Goal: Ask a question: Seek information or help from site administrators or community

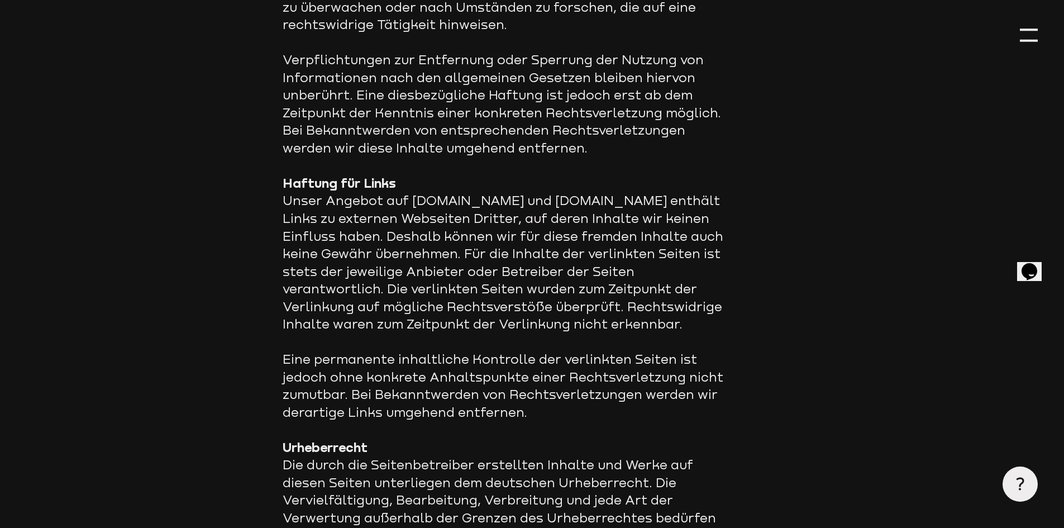
scroll to position [611, 0]
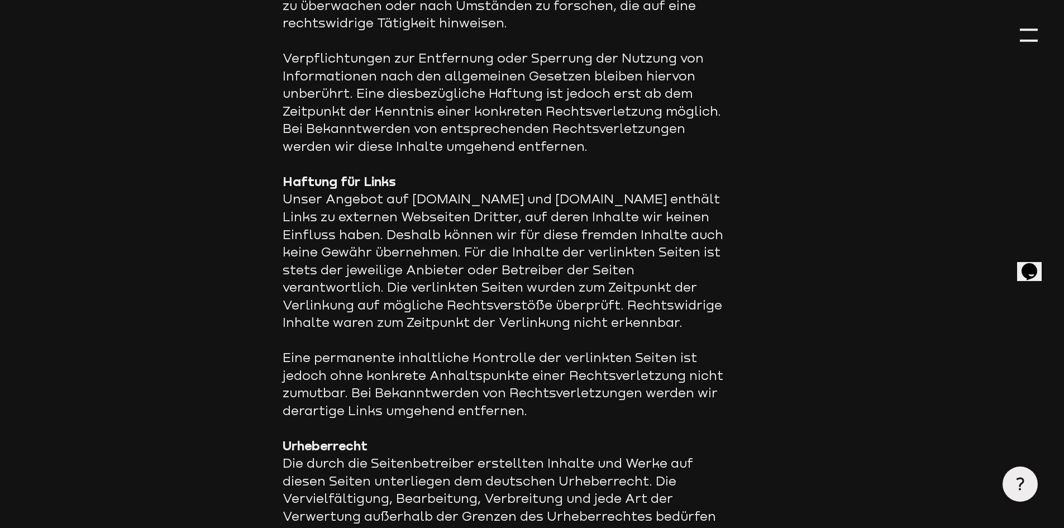
click at [1038, 262] on icon "Opens Chat This icon Opens the chat window." at bounding box center [1029, 271] width 18 height 18
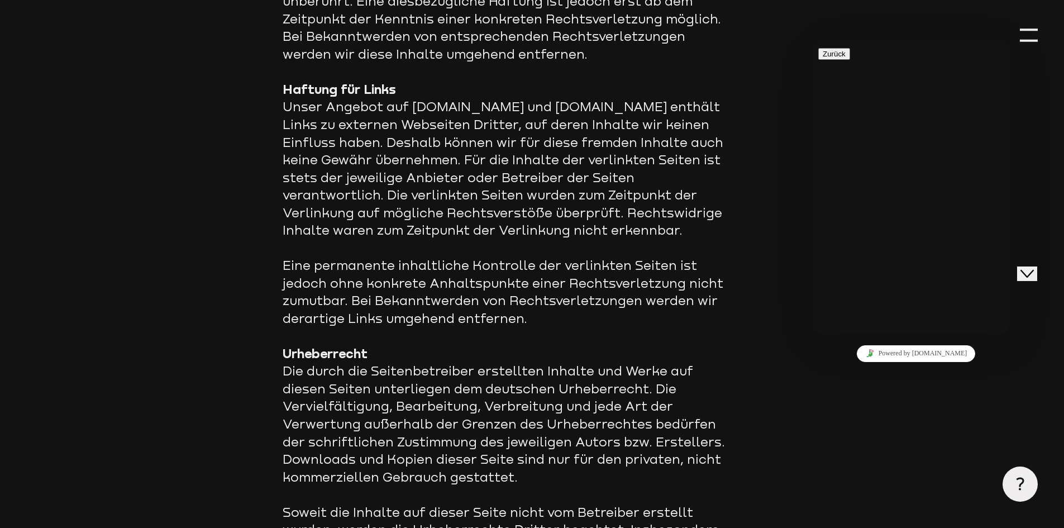
scroll to position [707, 0]
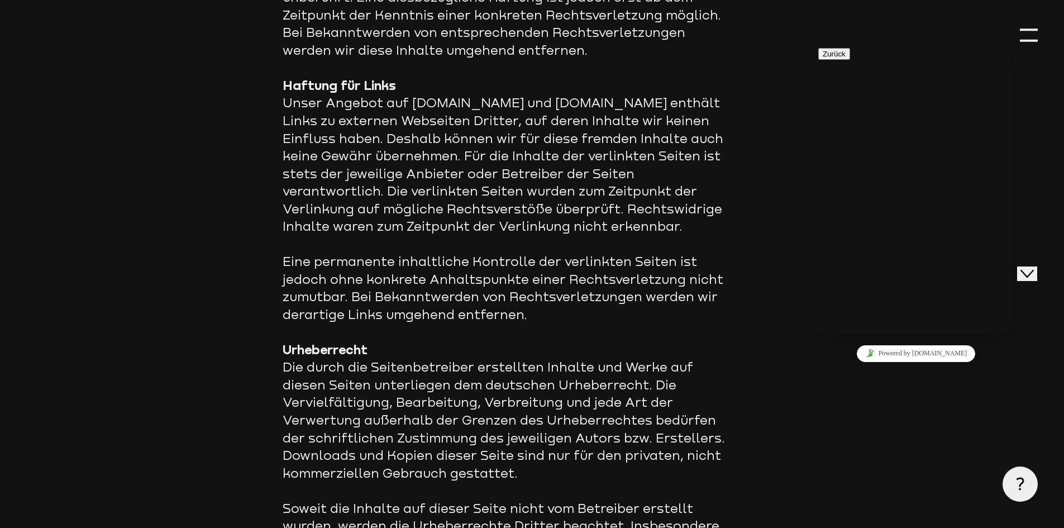
drag, startPoint x: 904, startPoint y: 116, endPoint x: 892, endPoint y: 181, distance: 66.9
click at [892, 390] on div "Kürzlich No recent conversations" at bounding box center [911, 404] width 187 height 29
drag, startPoint x: 892, startPoint y: 181, endPoint x: 863, endPoint y: 55, distance: 129.5
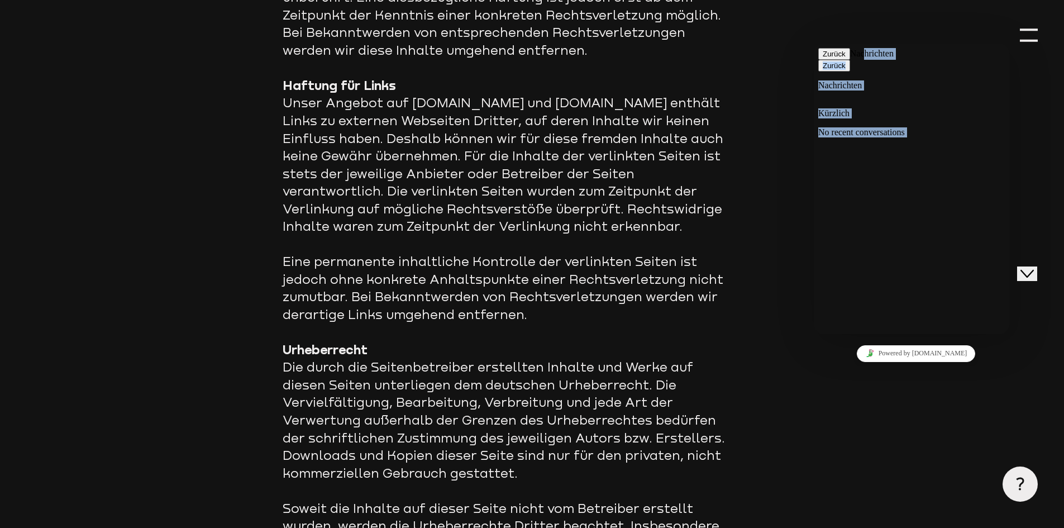
click at [863, 55] on div "Zurück Nachrichten Zurück Nachrichten Kürzlich No recent conversations Wir lade…" at bounding box center [911, 241] width 187 height 386
click at [863, 55] on span "Nachrichten" at bounding box center [872, 53] width 44 height 9
click at [829, 60] on button "Zurück" at bounding box center [834, 54] width 32 height 12
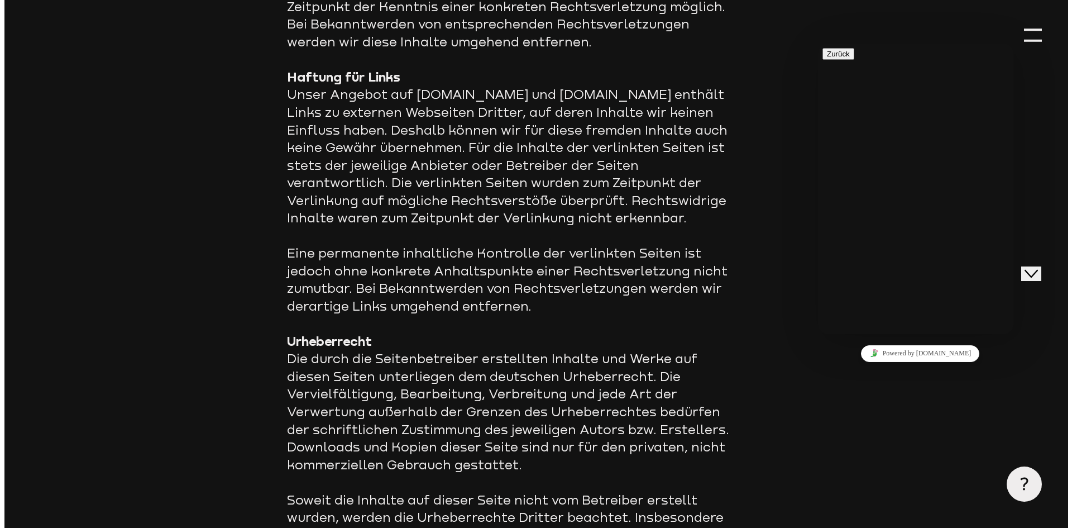
scroll to position [716, 0]
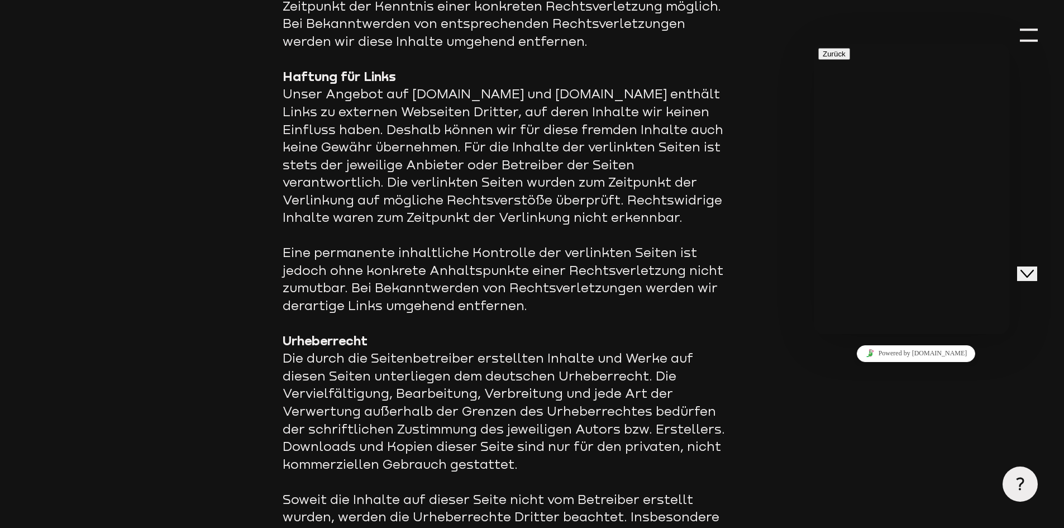
click at [1020, 486] on use at bounding box center [1020, 483] width 8 height 13
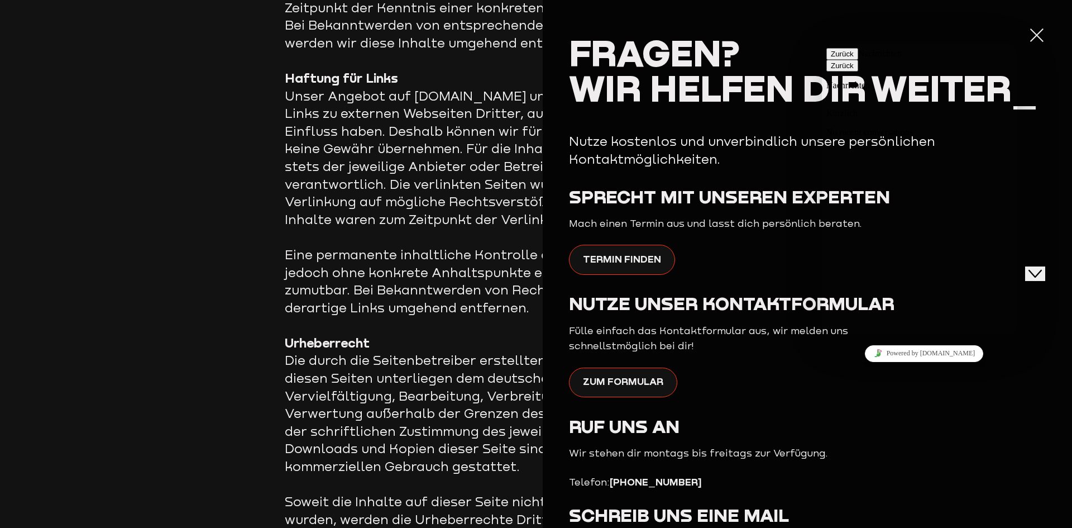
click at [801, 393] on div "Zum Formular" at bounding box center [807, 390] width 476 height 47
click at [843, 58] on button "Zurück" at bounding box center [843, 54] width 32 height 12
click at [781, 51] on h2 "Fragen? Wir helfen dir weiter_" at bounding box center [807, 70] width 476 height 70
click at [1042, 266] on icon "Close Chat This icon closes the chat window." at bounding box center [1035, 272] width 13 height 13
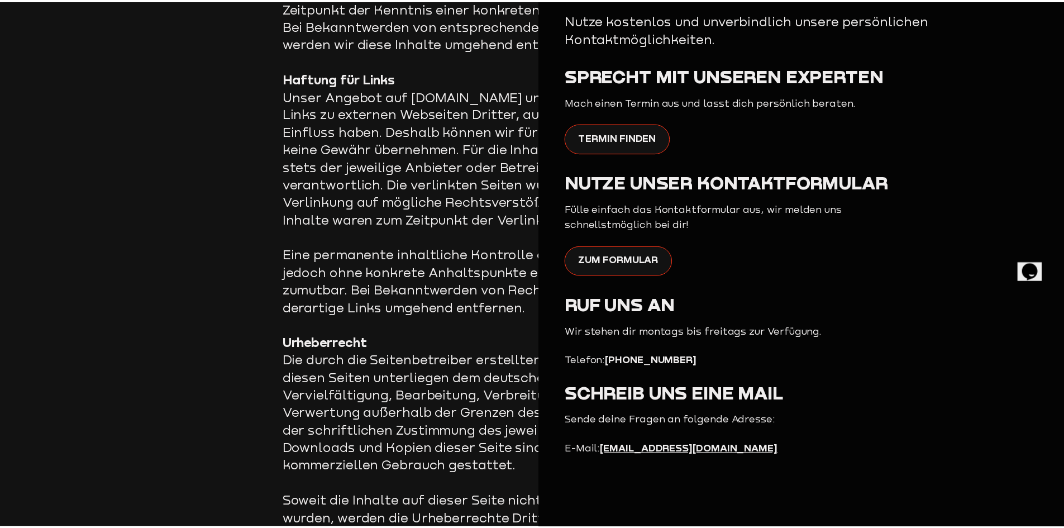
scroll to position [0, 0]
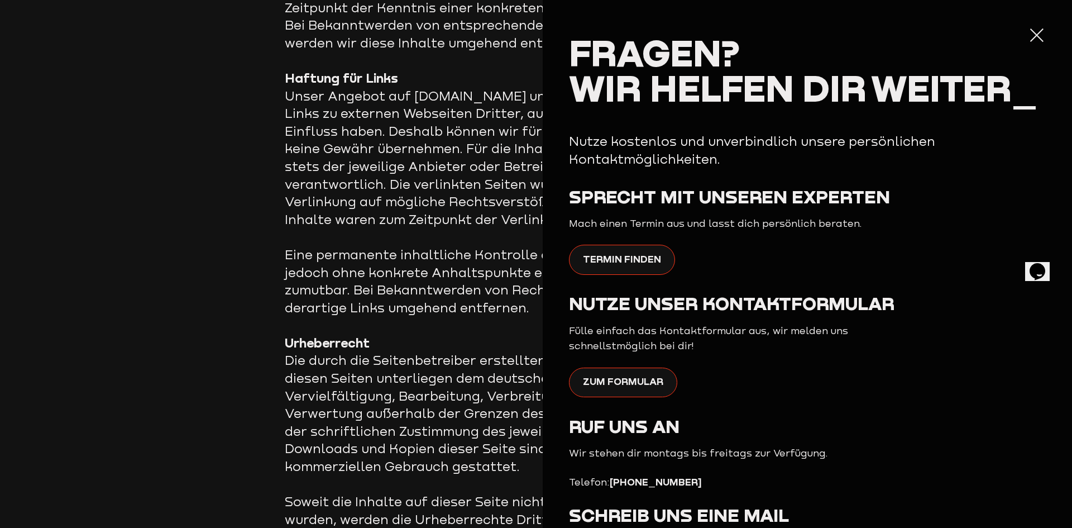
click at [1029, 34] on div at bounding box center [1037, 35] width 18 height 18
